Goal: Participate in discussion: Engage in conversation with other users on a specific topic

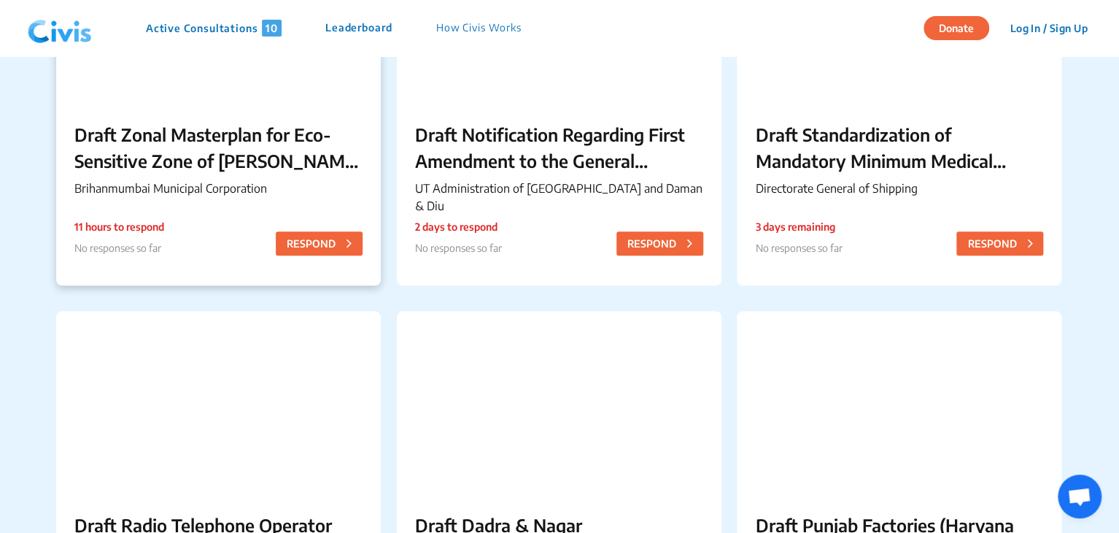
scroll to position [655, 0]
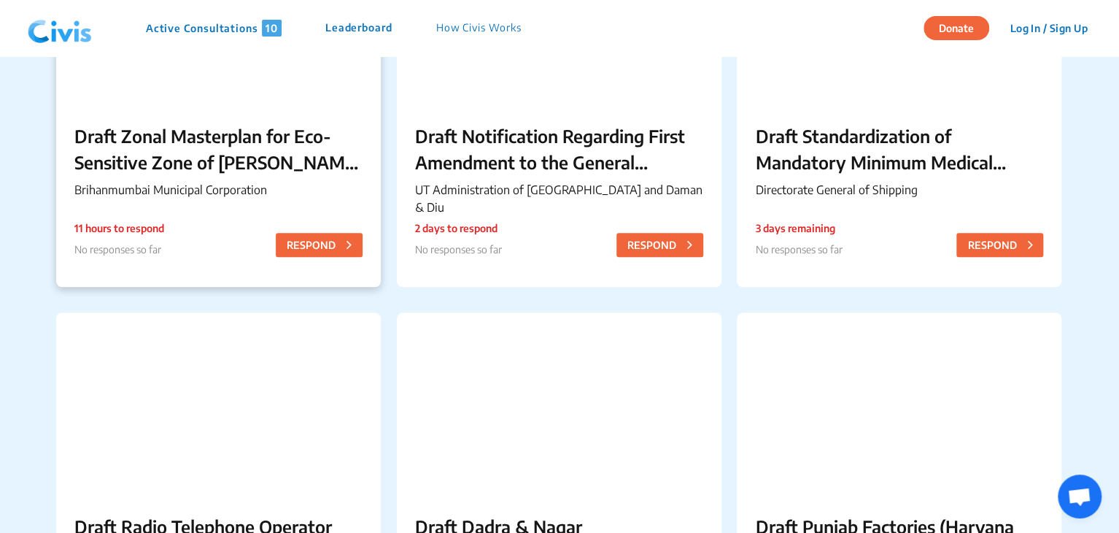
click at [210, 135] on p "Draft Zonal Masterplan for Eco- Sensitive Zone of [PERSON_NAME][GEOGRAPHIC_DATA]" at bounding box center [218, 149] width 288 height 53
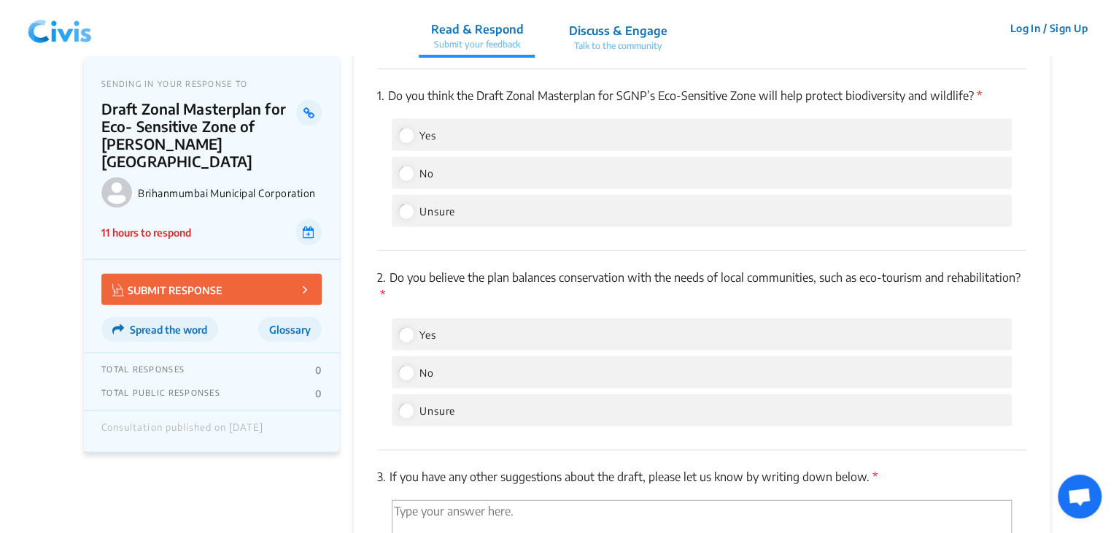
scroll to position [1515, 0]
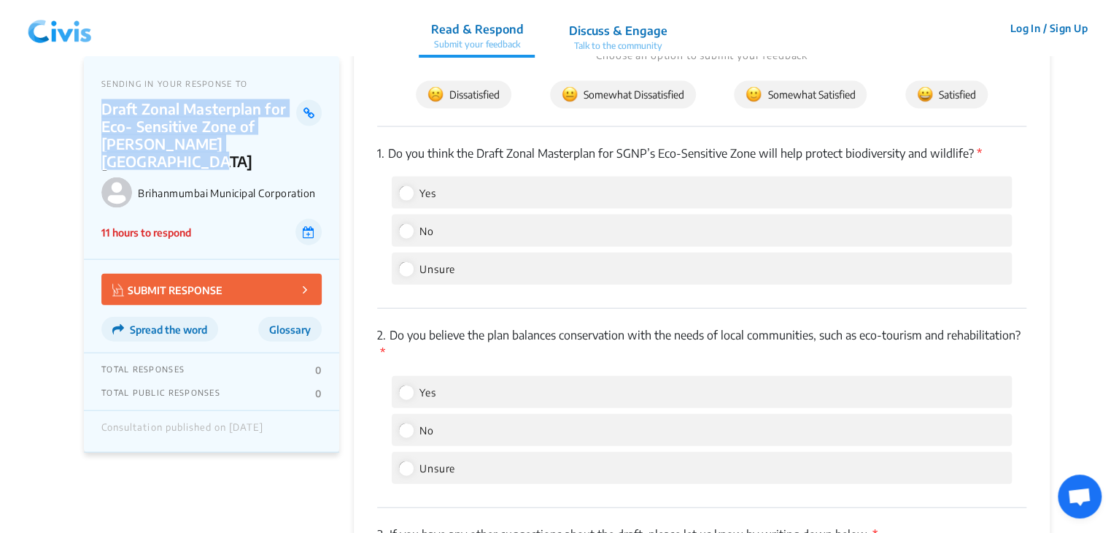
drag, startPoint x: 103, startPoint y: 107, endPoint x: 136, endPoint y: 164, distance: 66.7
click at [136, 164] on p "Draft Zonal Masterplan for Eco- Sensitive Zone of [PERSON_NAME][GEOGRAPHIC_DATA]" at bounding box center [198, 135] width 195 height 70
copy p "Draft Zonal Masterplan for Eco- Sensitive Zone of [PERSON_NAME][GEOGRAPHIC_DATA]"
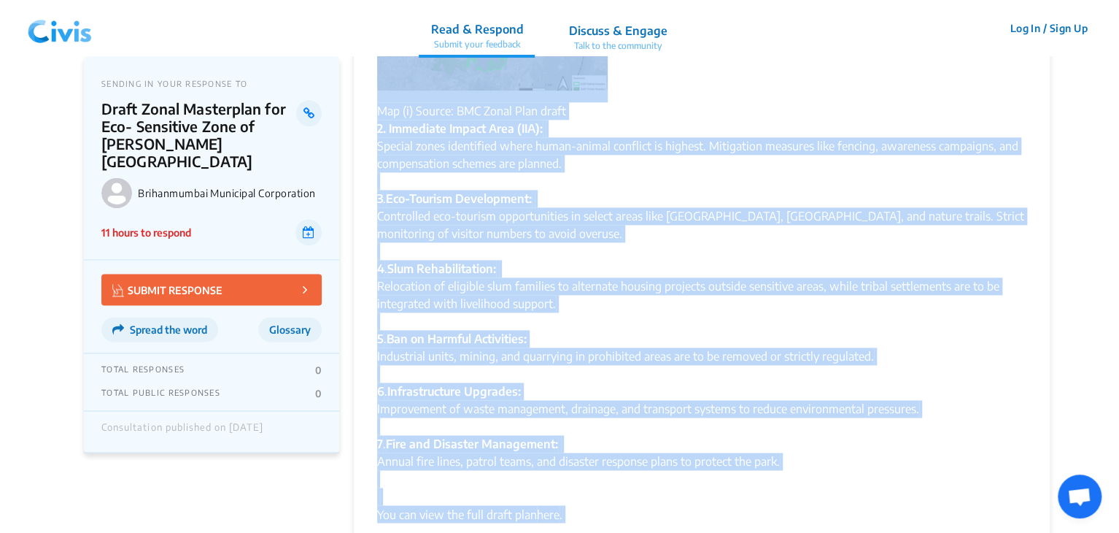
scroll to position [914, 0]
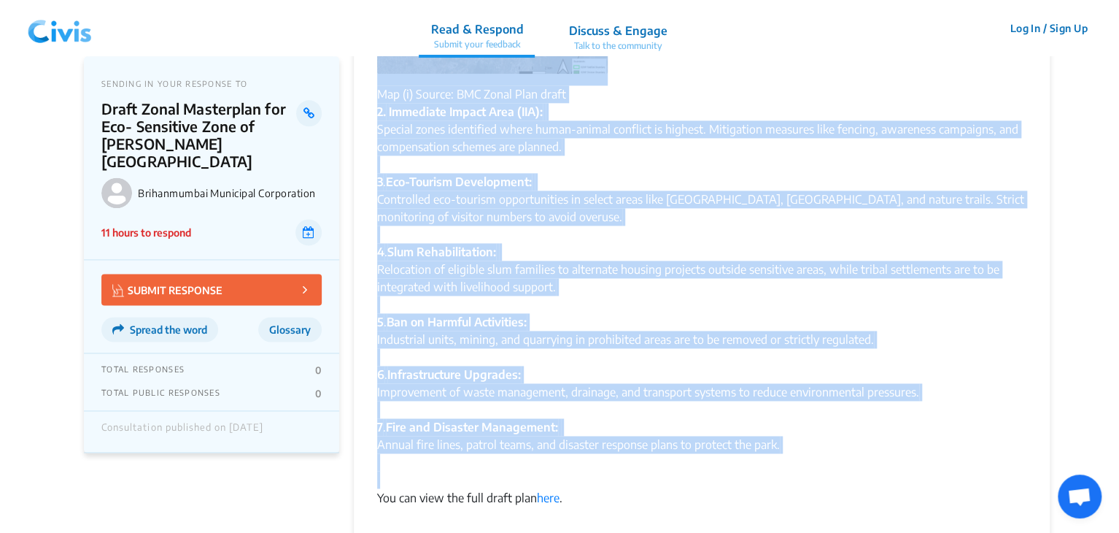
drag, startPoint x: 379, startPoint y: 104, endPoint x: 593, endPoint y: 479, distance: 431.4
copy div "Loremip × Dolorsi Ame Consectetura Elitseddo Eiusmodtemp (INC) utl etdolore mag…"
click at [552, 328] on div "5 . Ban on Harmful Activities: Industrial units, mining, and quarrying in prohi…" at bounding box center [701, 339] width 649 height 53
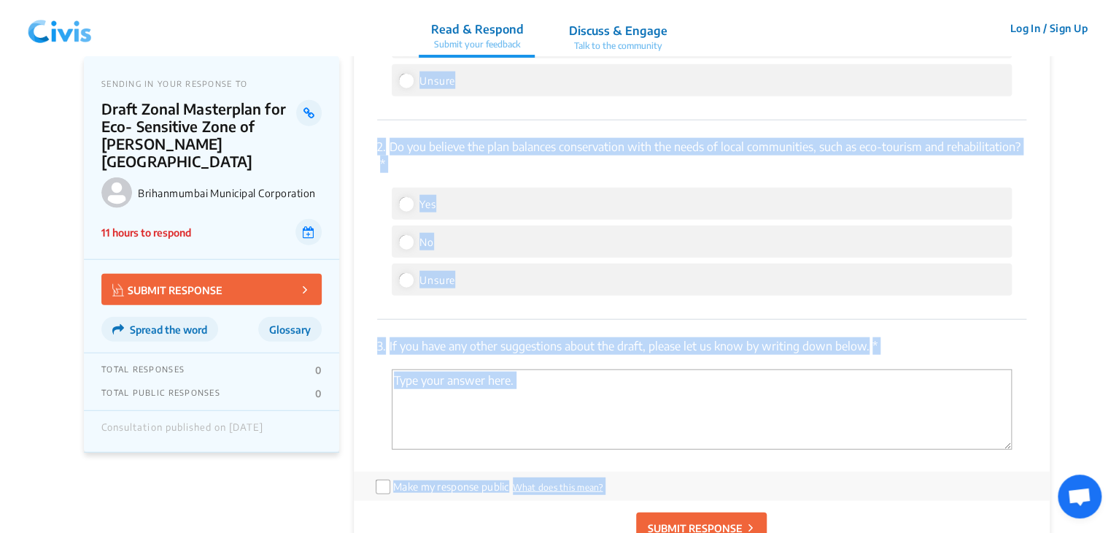
scroll to position [1724, 0]
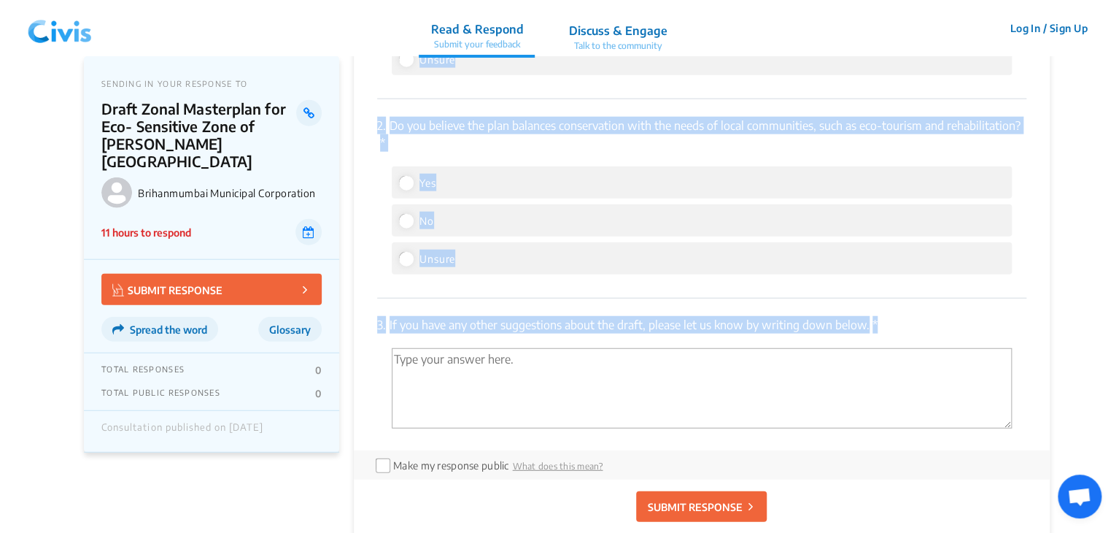
drag, startPoint x: 377, startPoint y: 199, endPoint x: 922, endPoint y: 342, distance: 564.3
click at [922, 342] on div "1. Do you think the Draft Zonal Masterplan for SGNP’s Eco-Sensitive Zone will h…" at bounding box center [701, 184] width 649 height 533
copy div "1. Do you think the Draft Zonal Masterplan for SGNP’s Eco-Sensitive Zone will h…"
click at [563, 290] on div "2. Do you believe the plan balances conservation with the needs of local commun…" at bounding box center [701, 198] width 649 height 198
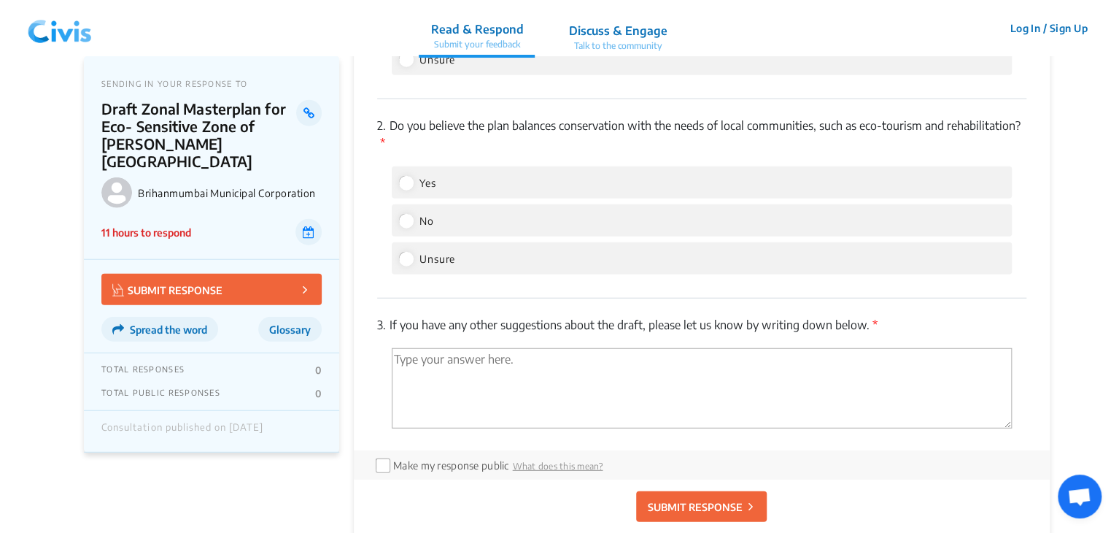
scroll to position [1673, 0]
